Goal: Task Accomplishment & Management: Manage account settings

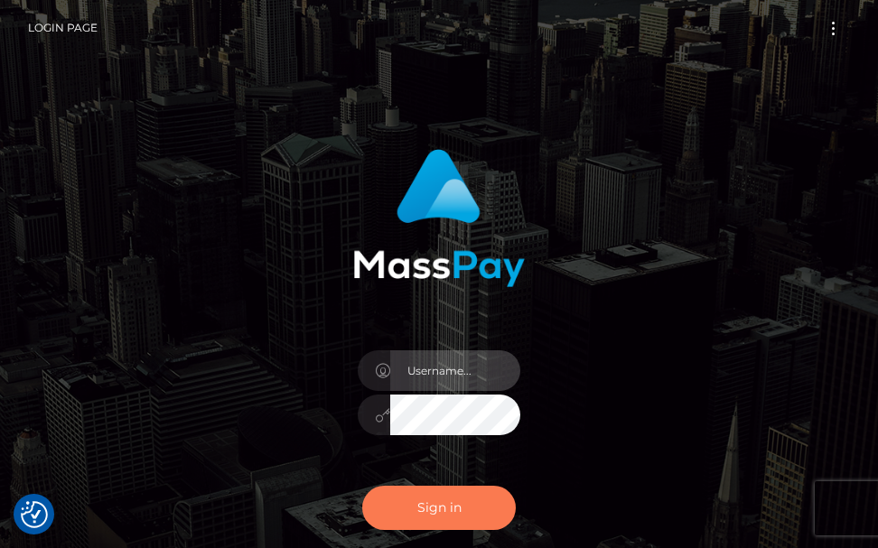
type input "[PERSON_NAME].cope2"
click at [437, 493] on button "Sign in" at bounding box center [438, 508] width 153 height 44
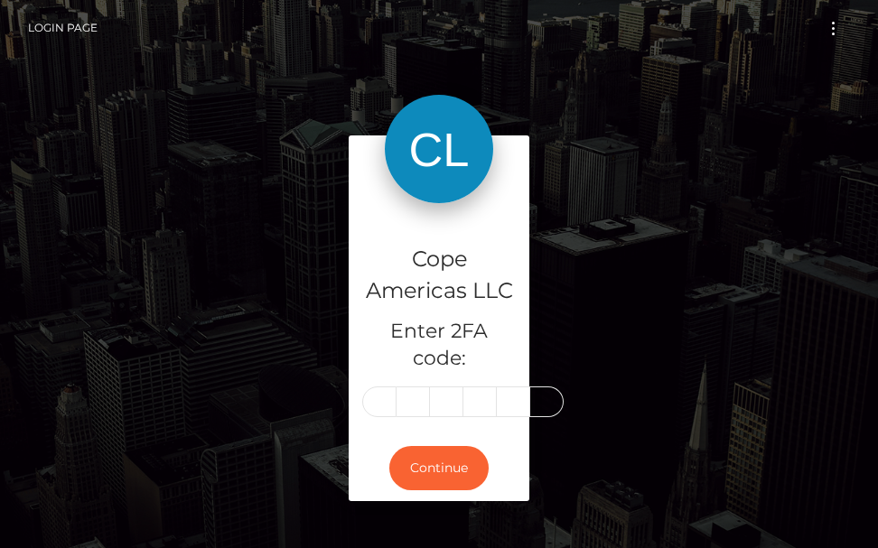
type input "7"
type input "3"
type input "1"
type input "6"
type input "5"
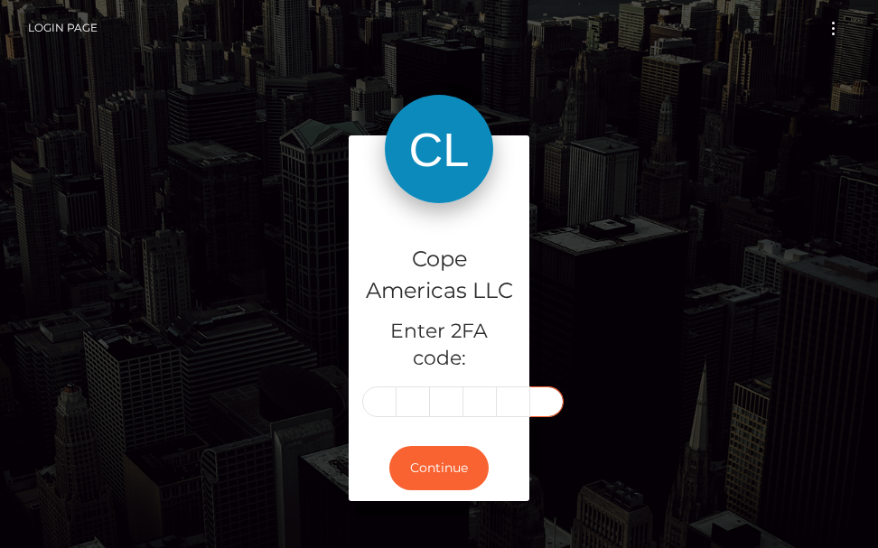
type input "4"
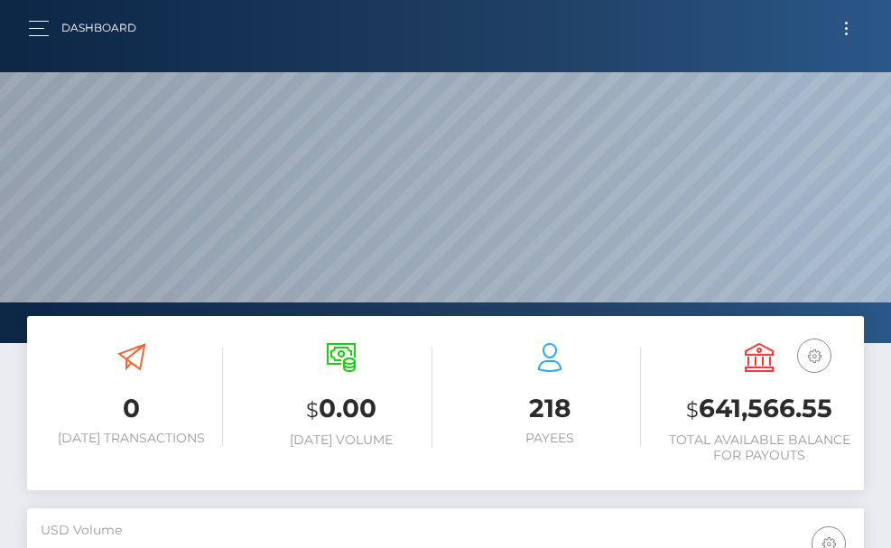
scroll to position [321, 405]
click at [51, 22] on button "button" at bounding box center [44, 28] width 33 height 24
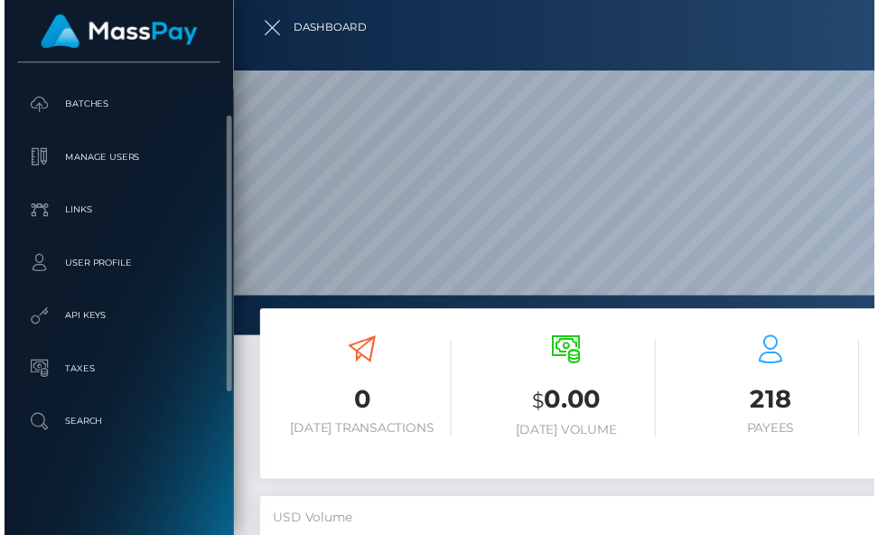
scroll to position [0, 0]
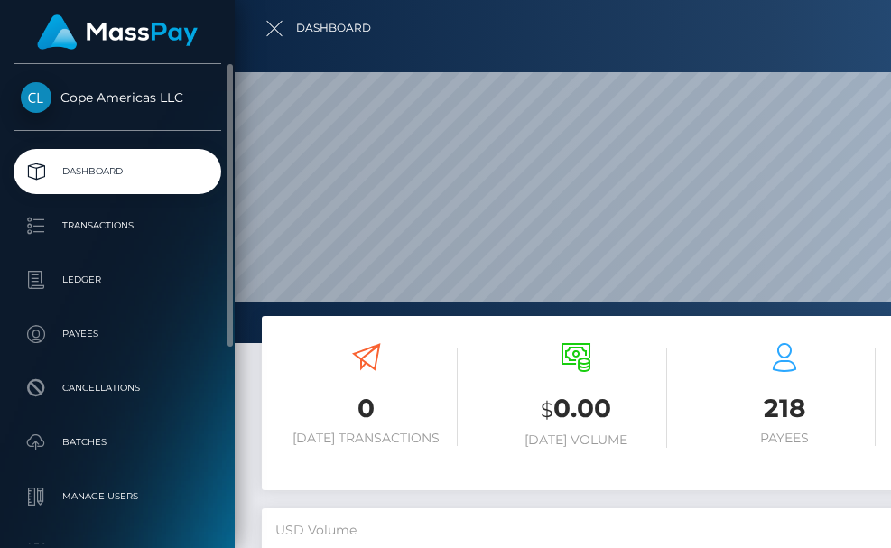
click at [723, 161] on div at bounding box center [680, 274] width 891 height 548
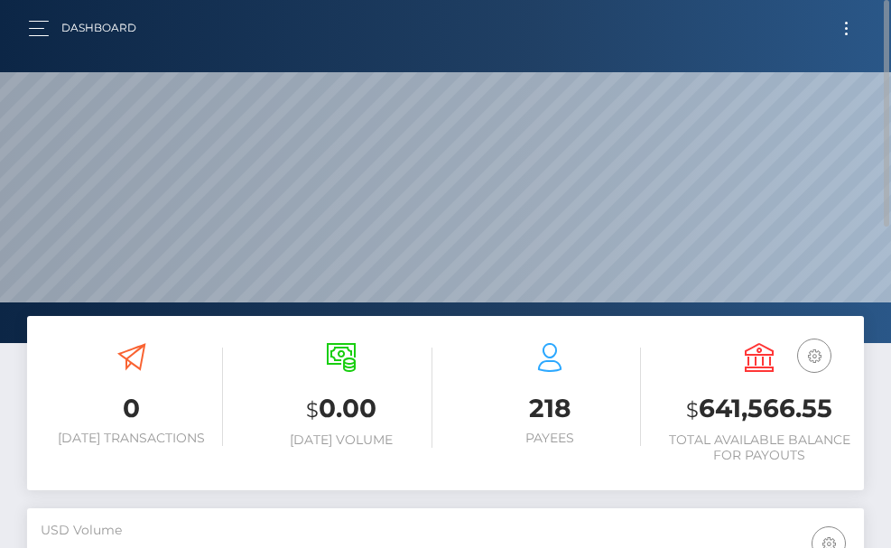
click at [842, 27] on button "Toggle navigation" at bounding box center [846, 28] width 33 height 24
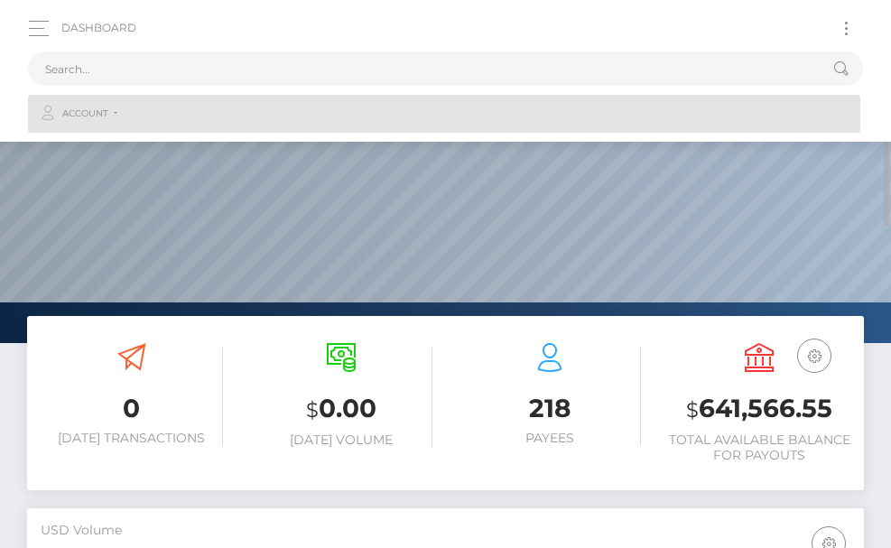
click at [78, 116] on span "Account" at bounding box center [85, 114] width 46 height 16
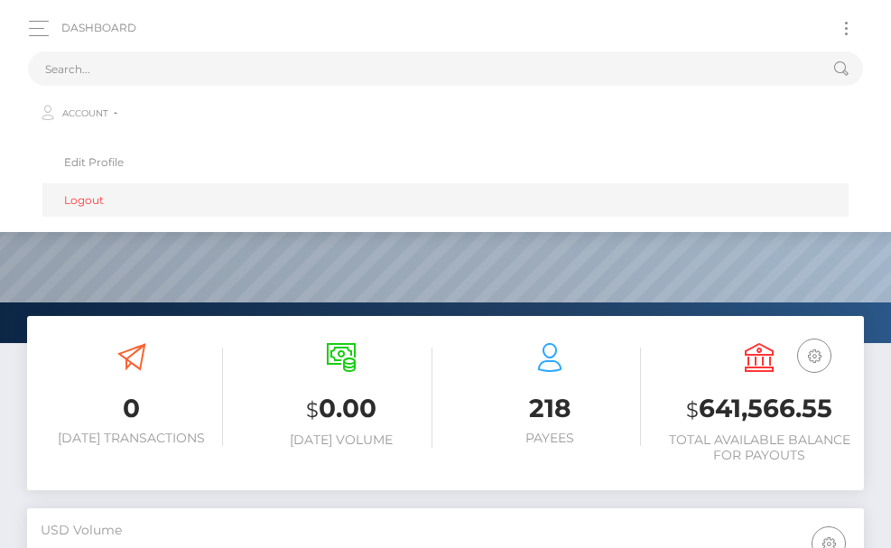
click at [80, 194] on link "Logout" at bounding box center [445, 199] width 806 height 33
